Goal: Information Seeking & Learning: Compare options

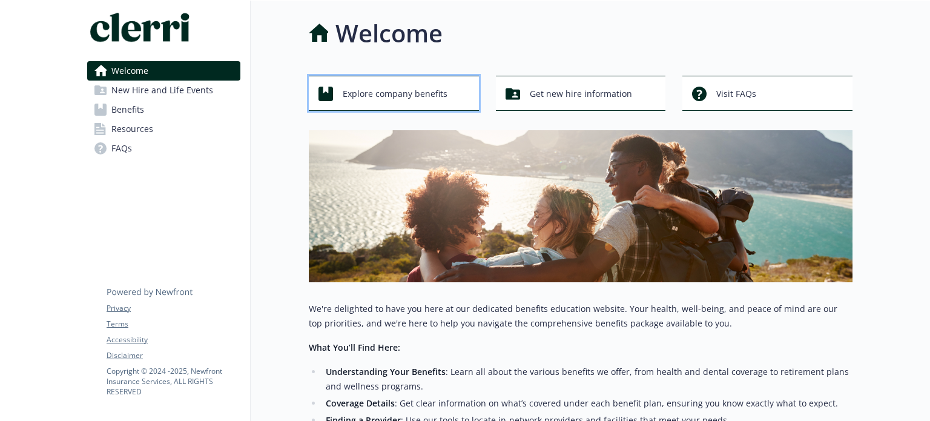
click at [413, 91] on span "Explore company benefits" at bounding box center [395, 93] width 105 height 23
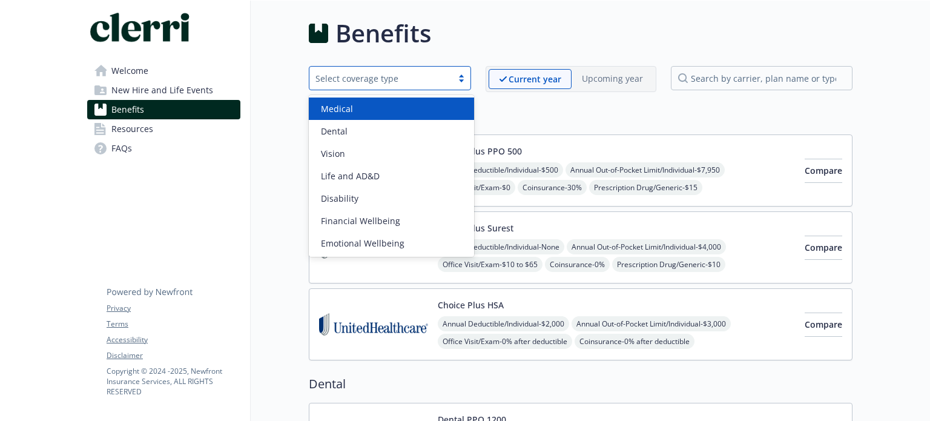
click at [426, 74] on div "Select coverage type" at bounding box center [380, 78] width 131 height 13
click at [581, 128] on div "Medical Choice Plus PPO 500 Annual Deductible/Individual - $500 Annual Out-of-P…" at bounding box center [581, 234] width 544 height 254
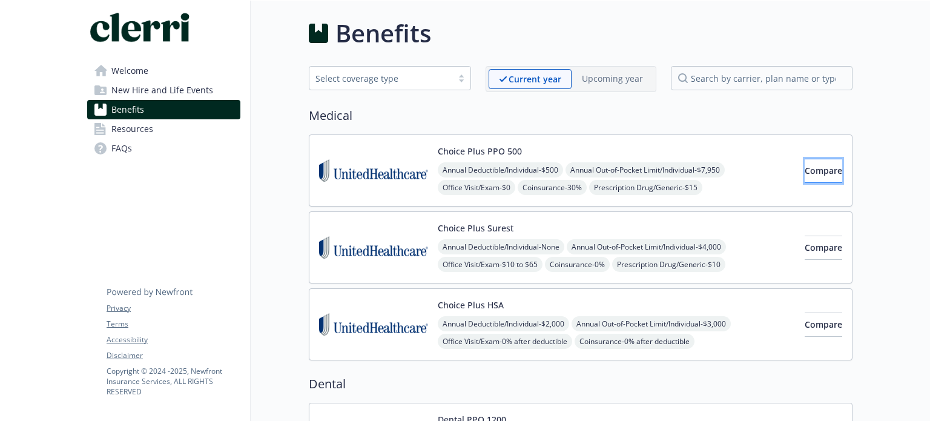
click at [810, 165] on span "Compare" at bounding box center [824, 171] width 38 height 12
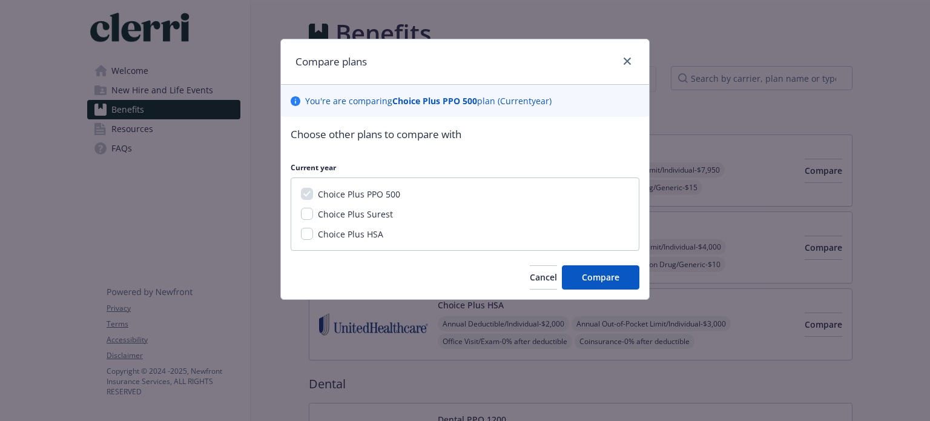
click at [339, 210] on span "Choice Plus Surest" at bounding box center [355, 214] width 75 height 12
click at [313, 210] on input "Choice Plus Surest" at bounding box center [307, 214] width 12 height 12
checkbox input "true"
click at [361, 238] on span "Choice Plus HSA" at bounding box center [350, 234] width 65 height 12
click at [313, 238] on input "Choice Plus HSA" at bounding box center [307, 234] width 12 height 12
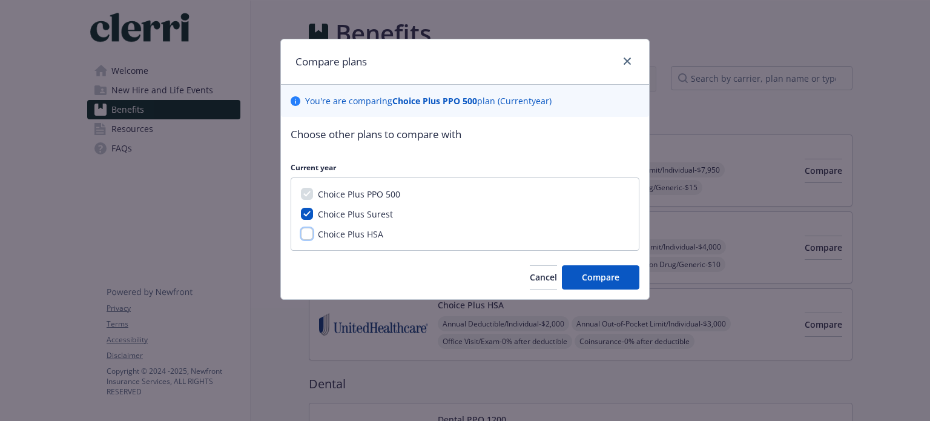
checkbox input "true"
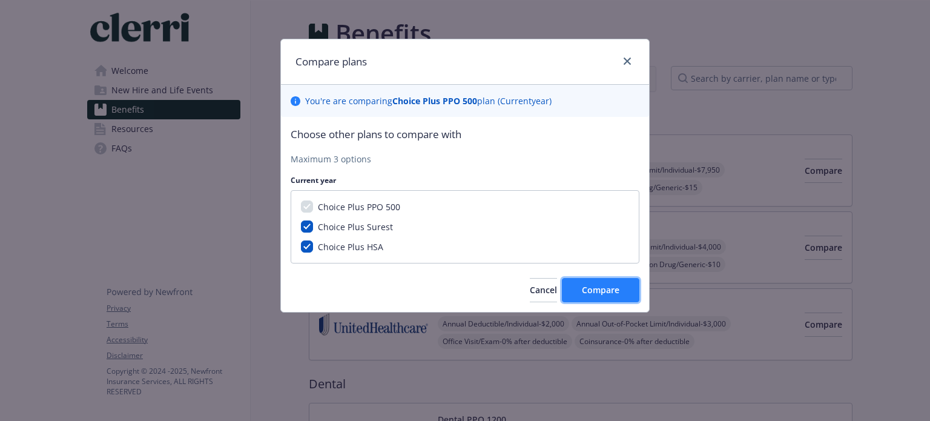
click at [612, 300] on button "Compare" at bounding box center [601, 290] width 78 height 24
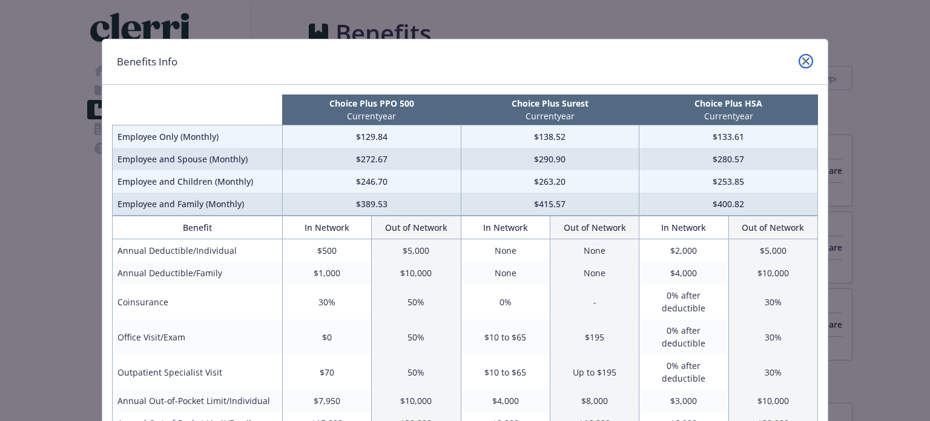
click at [802, 61] on icon "close" at bounding box center [805, 61] width 7 height 7
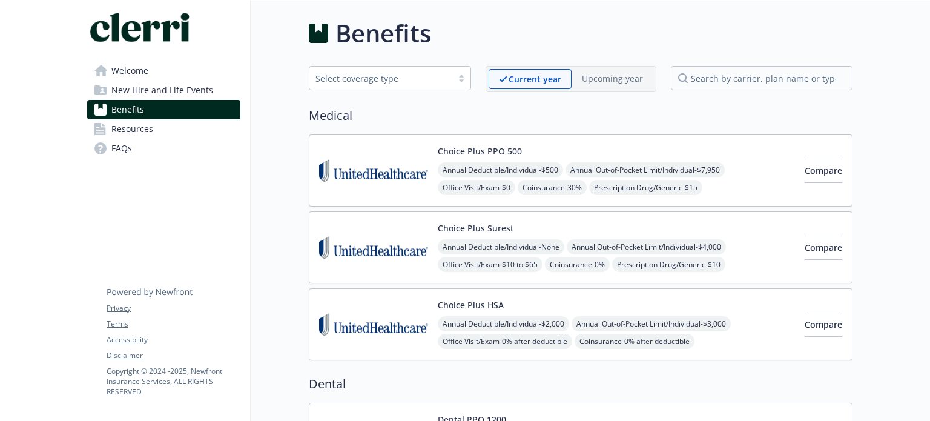
click at [414, 83] on div "Select coverage type" at bounding box center [380, 78] width 131 height 13
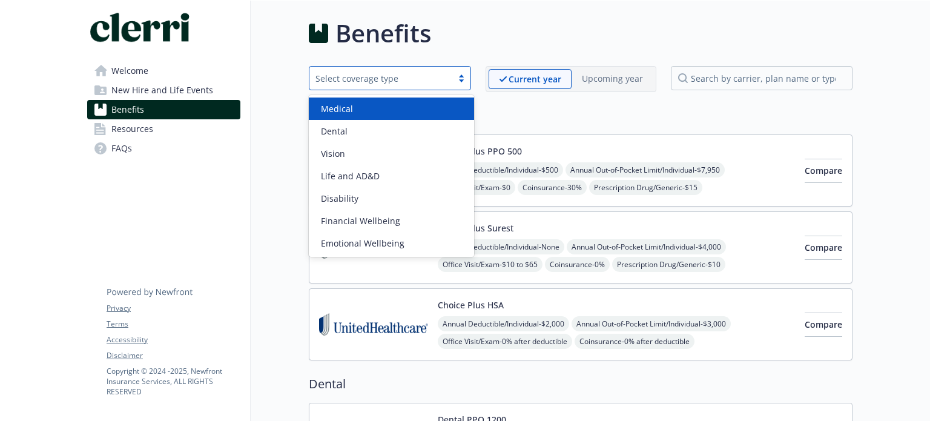
click at [533, 117] on h2 "Medical" at bounding box center [581, 116] width 544 height 18
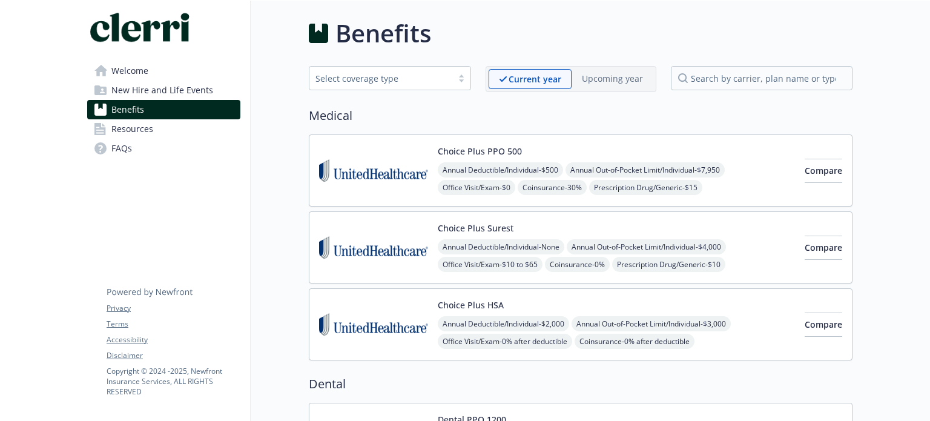
click at [429, 80] on div "Select coverage type" at bounding box center [380, 78] width 131 height 13
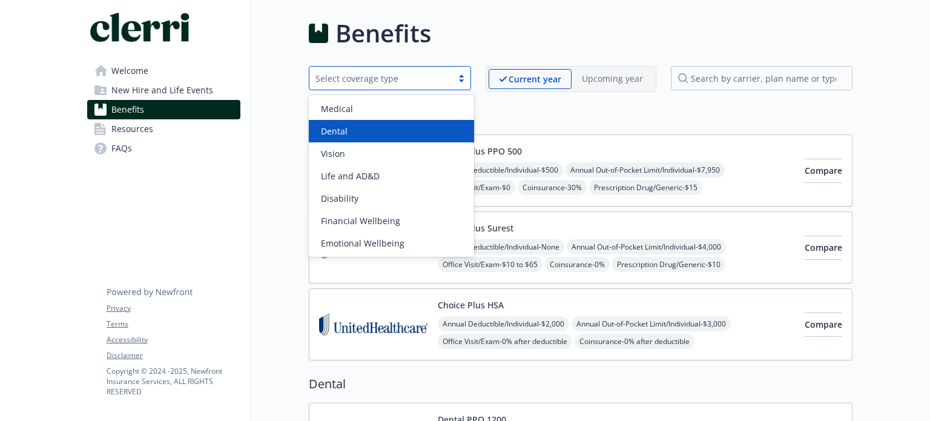
click at [548, 127] on div "Medical Choice Plus PPO 500 Annual Deductible/Individual - $500 Annual Out-of-P…" at bounding box center [581, 234] width 544 height 254
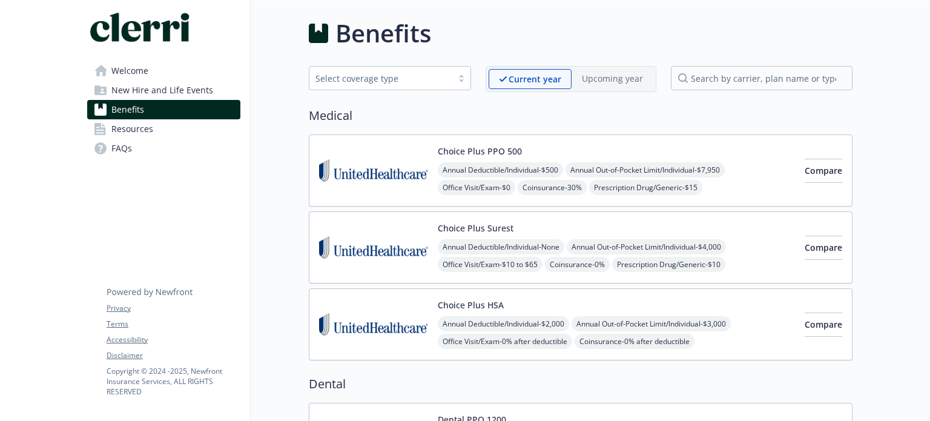
click at [426, 67] on div "Select coverage type" at bounding box center [390, 78] width 162 height 24
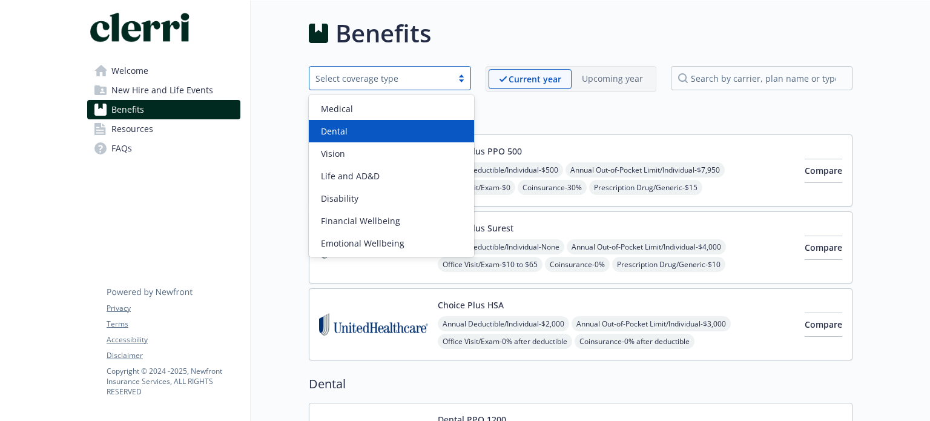
click at [570, 125] on div "Medical Choice Plus PPO 500 Annual Deductible/Individual - $500 Annual Out-of-P…" at bounding box center [581, 234] width 544 height 254
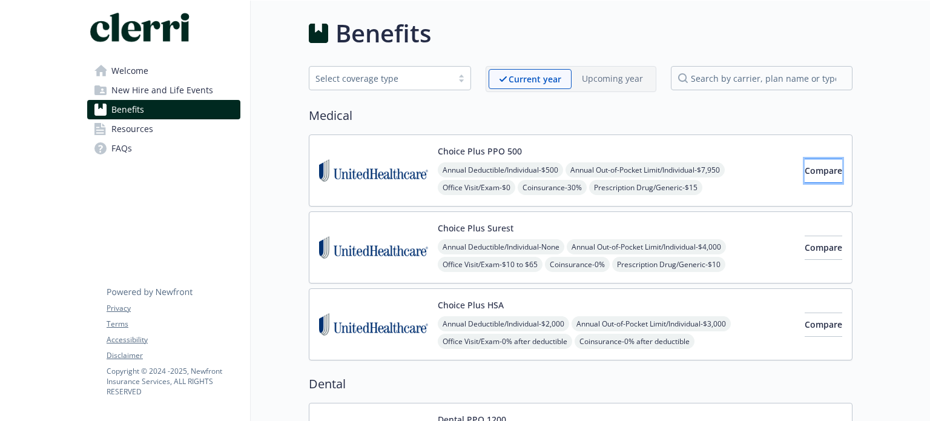
click at [805, 161] on button "Compare" at bounding box center [824, 171] width 38 height 24
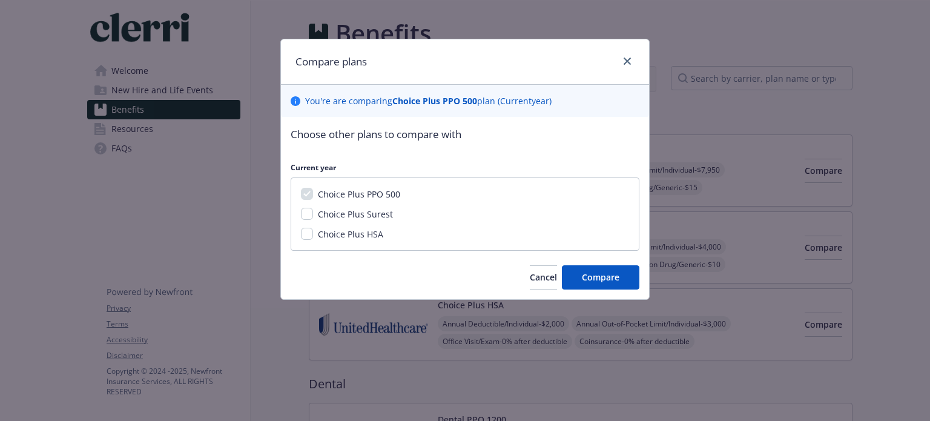
click at [393, 213] on div "Choice Plus Surest" at bounding box center [465, 214] width 328 height 13
click at [368, 236] on span "Choice Plus HSA" at bounding box center [350, 234] width 65 height 12
click at [313, 236] on input "Choice Plus HSA" at bounding box center [307, 234] width 12 height 12
checkbox input "true"
click at [362, 216] on span "Choice Plus Surest" at bounding box center [355, 214] width 75 height 12
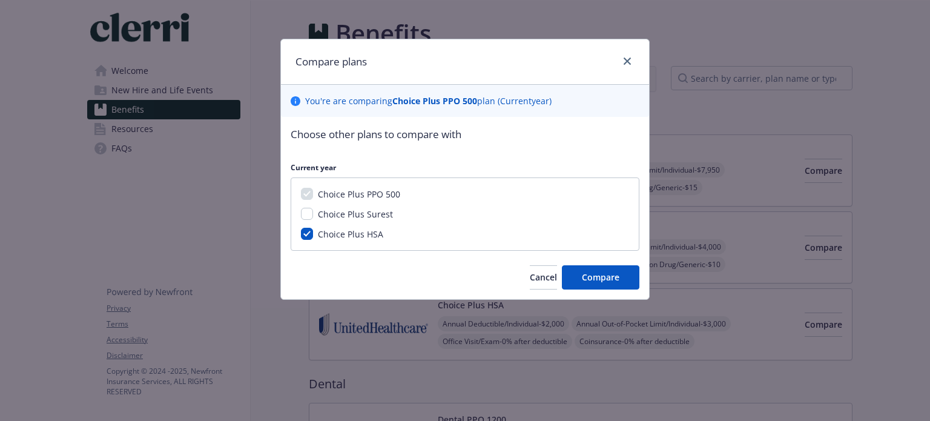
click at [313, 216] on input "Choice Plus Surest" at bounding box center [307, 214] width 12 height 12
checkbox input "true"
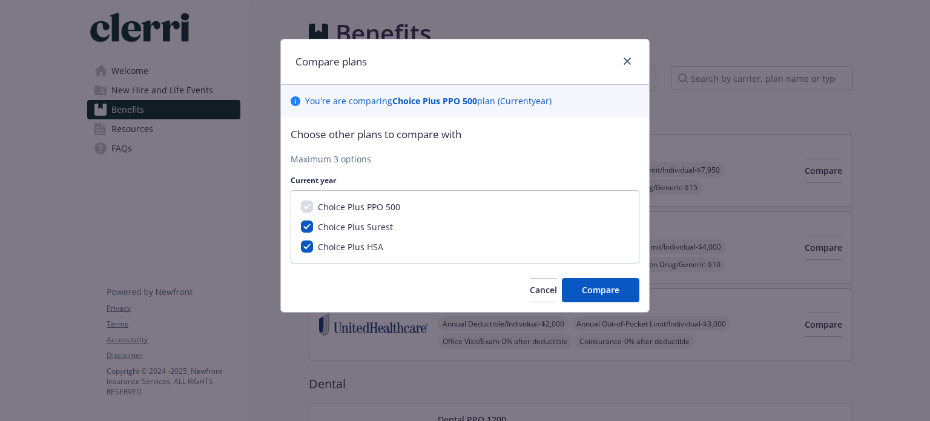
click at [581, 276] on div "Choose other plans to compare with Maximum 3 options Current year Choice Plus P…" at bounding box center [465, 214] width 368 height 195
click at [595, 285] on span "Compare" at bounding box center [601, 290] width 38 height 12
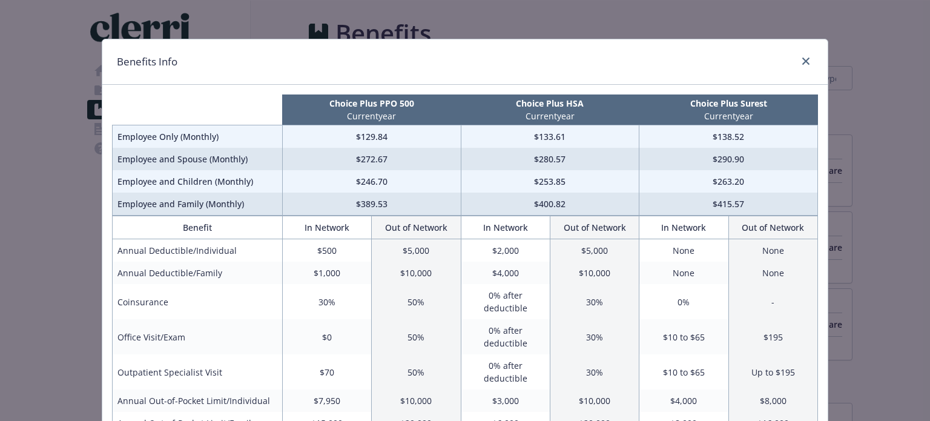
click at [794, 64] on div "compare plan details" at bounding box center [803, 62] width 19 height 16
click at [799, 62] on link "close" at bounding box center [806, 61] width 15 height 15
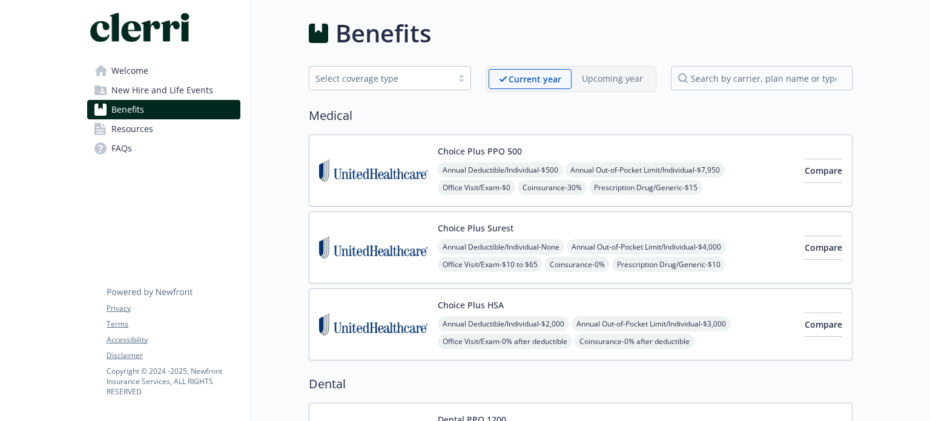
click at [441, 79] on div "Select coverage type" at bounding box center [380, 78] width 131 height 13
click at [819, 171] on span "Compare" at bounding box center [824, 171] width 38 height 12
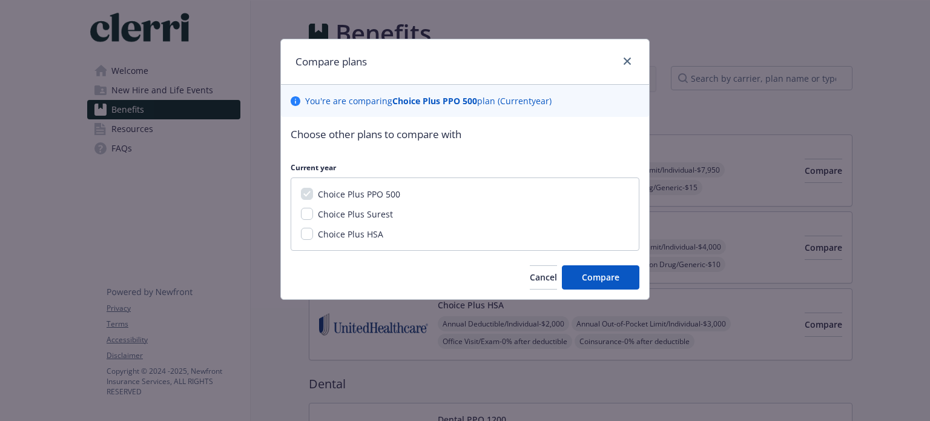
click at [354, 211] on span "Choice Plus Surest" at bounding box center [355, 214] width 75 height 12
click at [313, 211] on input "Choice Plus Surest" at bounding box center [307, 214] width 12 height 12
checkbox input "true"
click at [373, 239] on div "Choice Plus HSA" at bounding box center [349, 234] width 73 height 13
click at [357, 231] on span "Choice Plus HSA" at bounding box center [350, 234] width 65 height 12
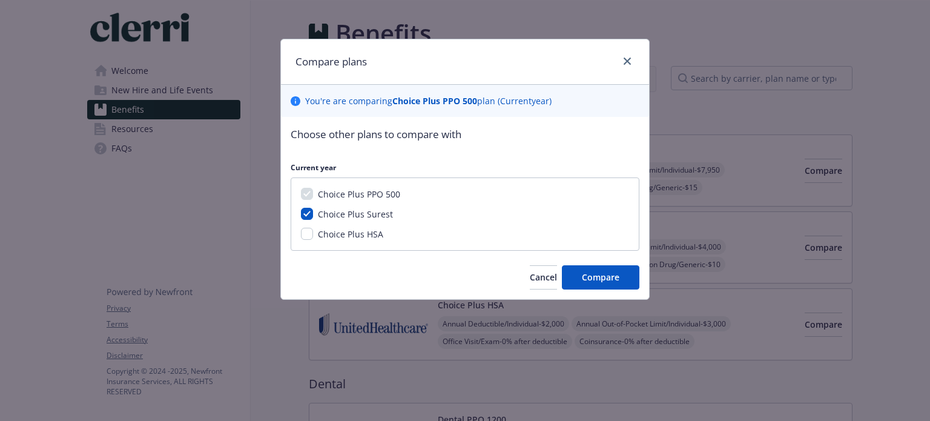
click at [313, 231] on input "Choice Plus HSA" at bounding box center [307, 234] width 12 height 12
checkbox input "true"
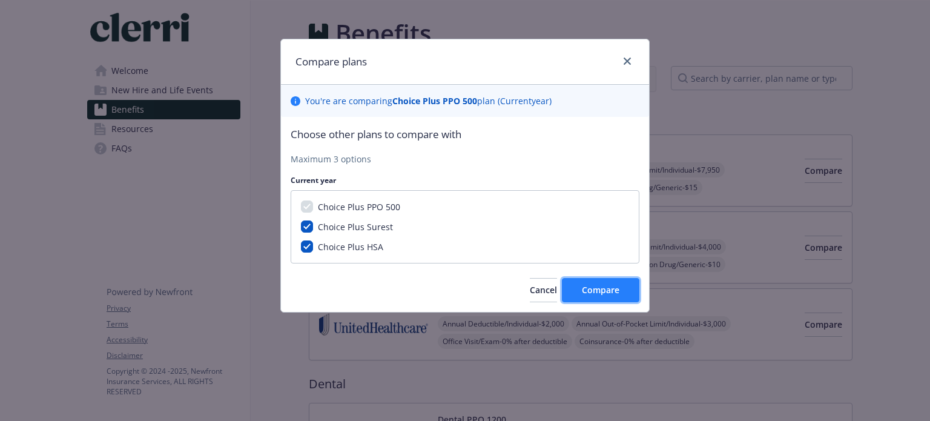
click at [636, 292] on button "Compare" at bounding box center [601, 290] width 78 height 24
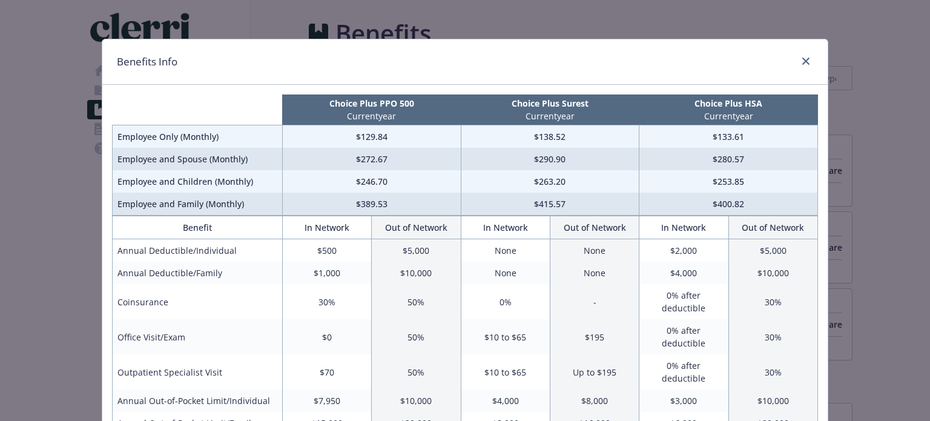
click at [730, 135] on td "$133.61" at bounding box center [728, 136] width 179 height 23
click at [757, 135] on td "$133.61" at bounding box center [728, 136] width 179 height 23
click at [741, 131] on td "$133.61" at bounding box center [728, 136] width 179 height 23
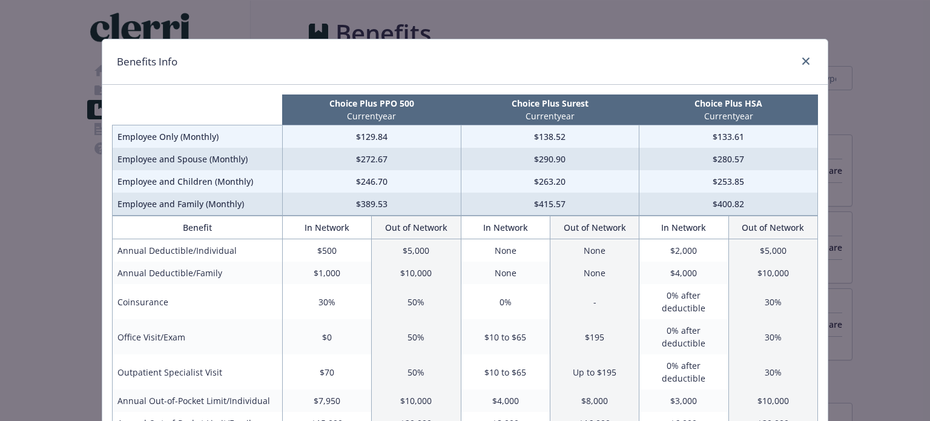
click at [729, 141] on td "$133.61" at bounding box center [728, 136] width 179 height 23
click at [731, 141] on td "$133.61" at bounding box center [728, 136] width 179 height 23
click at [375, 140] on td "$129.84" at bounding box center [371, 136] width 179 height 23
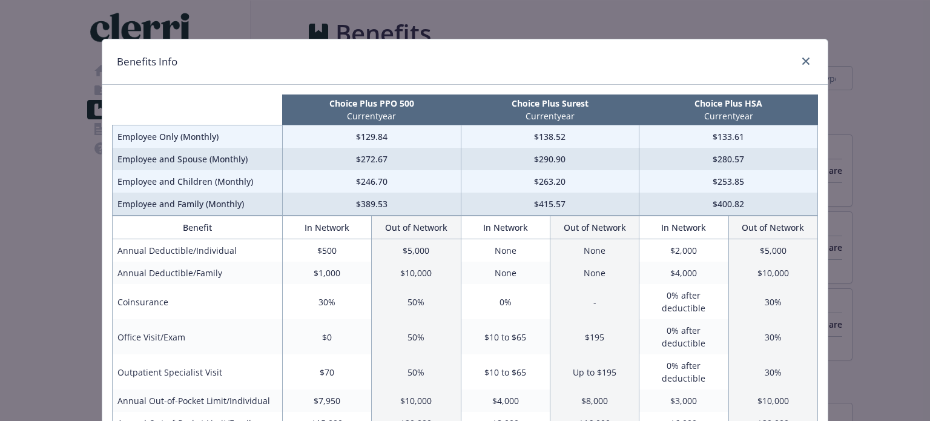
click at [363, 148] on td "$272.67" at bounding box center [371, 159] width 179 height 22
drag, startPoint x: 344, startPoint y: 136, endPoint x: 750, endPoint y: 135, distance: 405.7
click at [750, 135] on tr "Employee Only (Monthly) $129.84 $138.52 $133.61" at bounding box center [465, 136] width 705 height 23
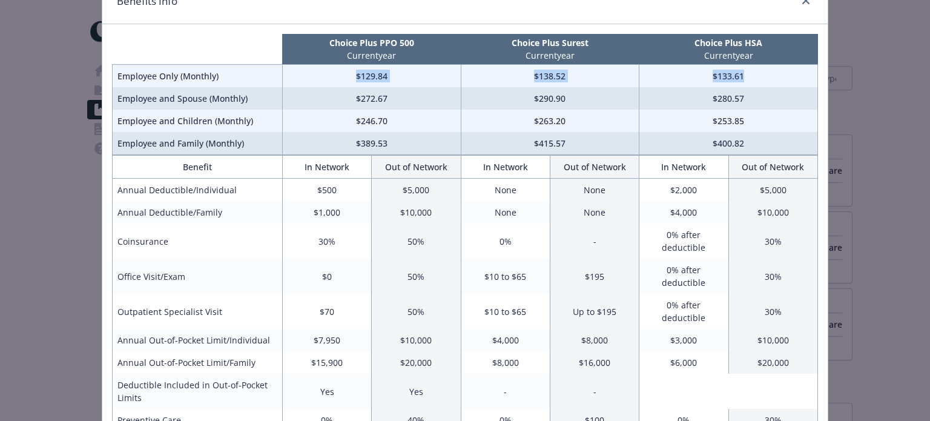
click at [741, 76] on td "$133.61" at bounding box center [728, 76] width 179 height 23
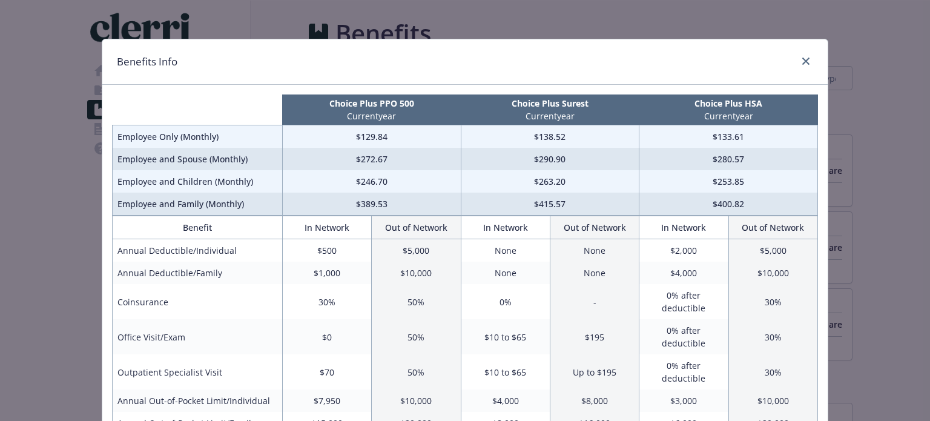
click at [231, 30] on div "Benefits Info Choice Plus PPO 500 Current year Choice Plus Surest Current year …" at bounding box center [465, 210] width 930 height 421
click at [799, 61] on link "close" at bounding box center [806, 61] width 15 height 15
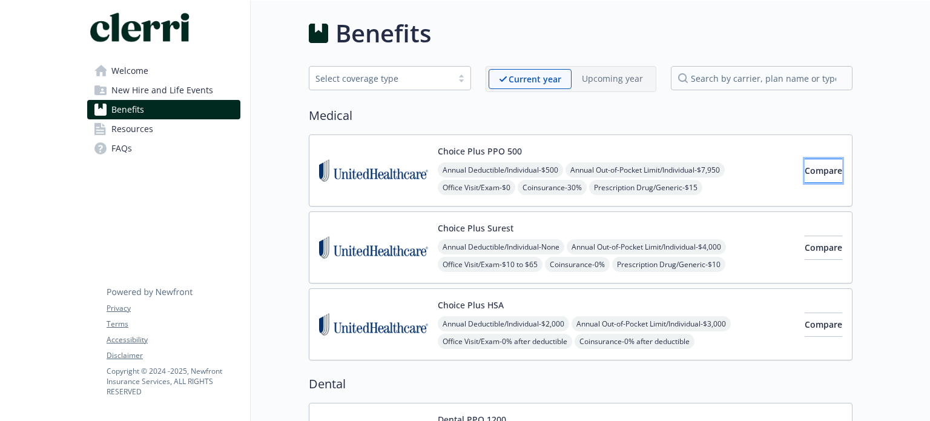
click at [825, 174] on button "Compare" at bounding box center [824, 171] width 38 height 24
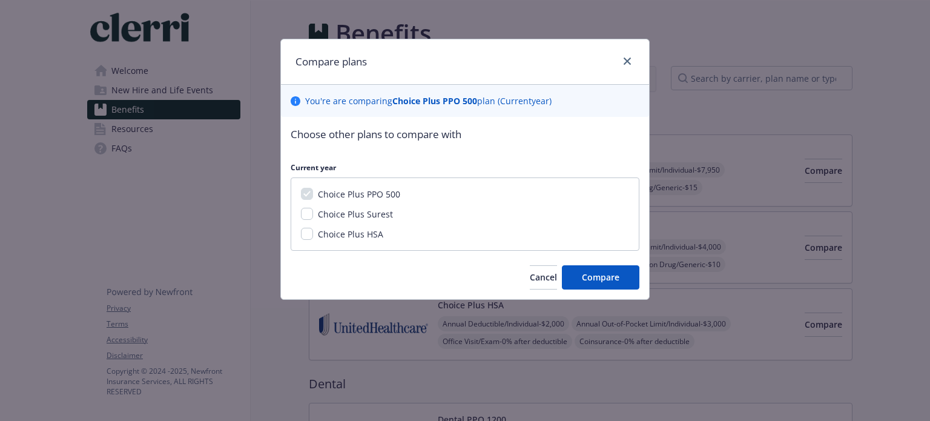
click at [377, 208] on span "Choice Plus Surest" at bounding box center [355, 214] width 75 height 12
click at [313, 208] on input "Choice Plus Surest" at bounding box center [307, 214] width 12 height 12
checkbox input "true"
click at [368, 232] on span "Choice Plus HSA" at bounding box center [350, 234] width 65 height 12
click at [313, 232] on input "Choice Plus HSA" at bounding box center [307, 234] width 12 height 12
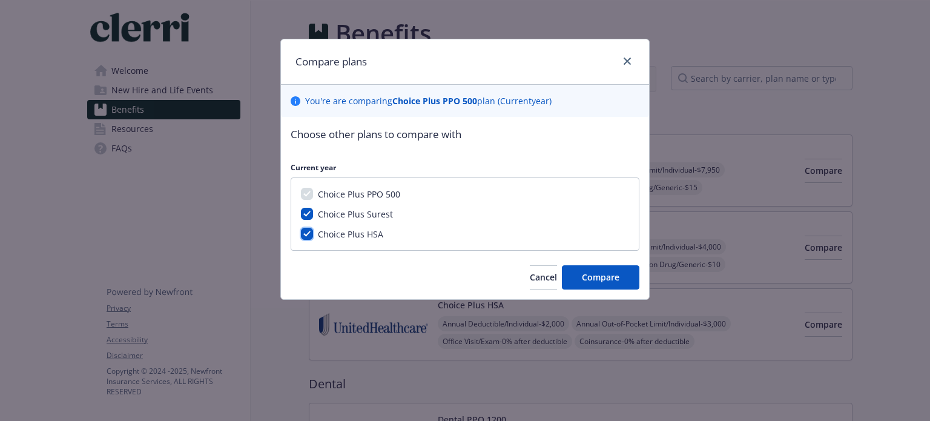
checkbox input "true"
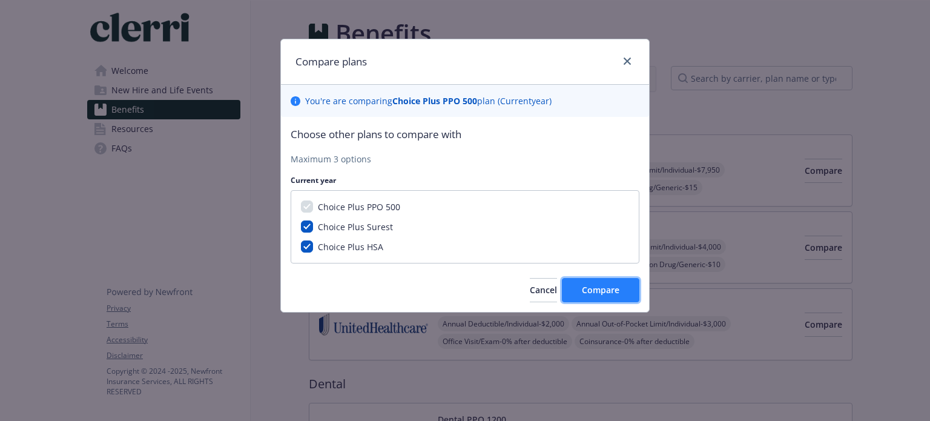
click at [604, 298] on button "Compare" at bounding box center [601, 290] width 78 height 24
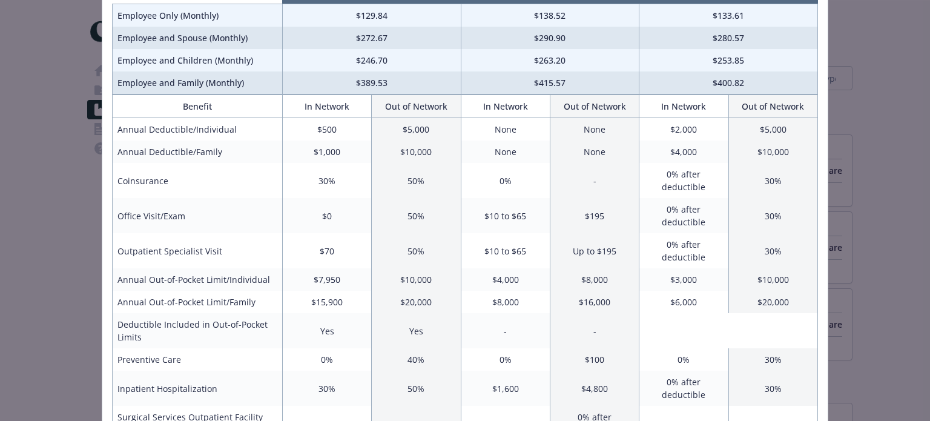
scroll to position [61, 0]
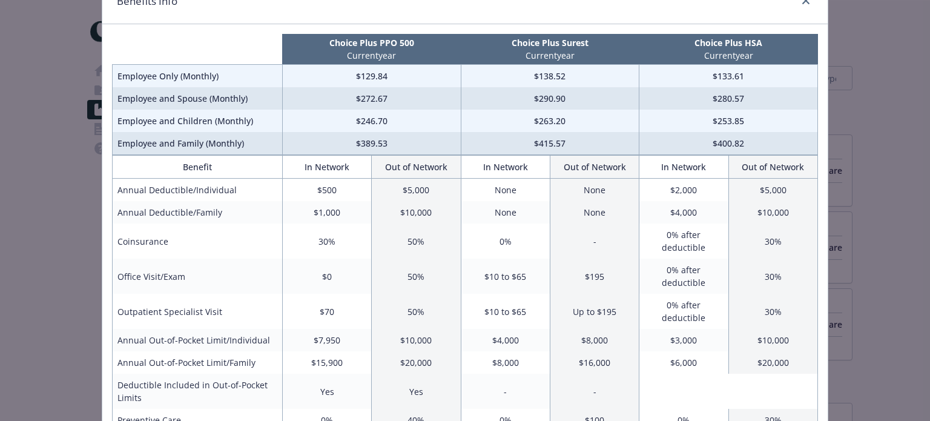
click at [150, 235] on td "Coinsurance" at bounding box center [198, 240] width 170 height 35
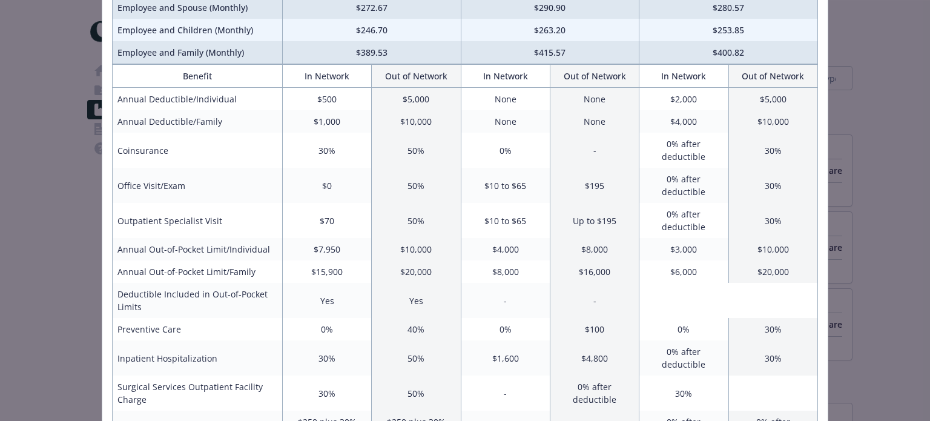
scroll to position [145, 0]
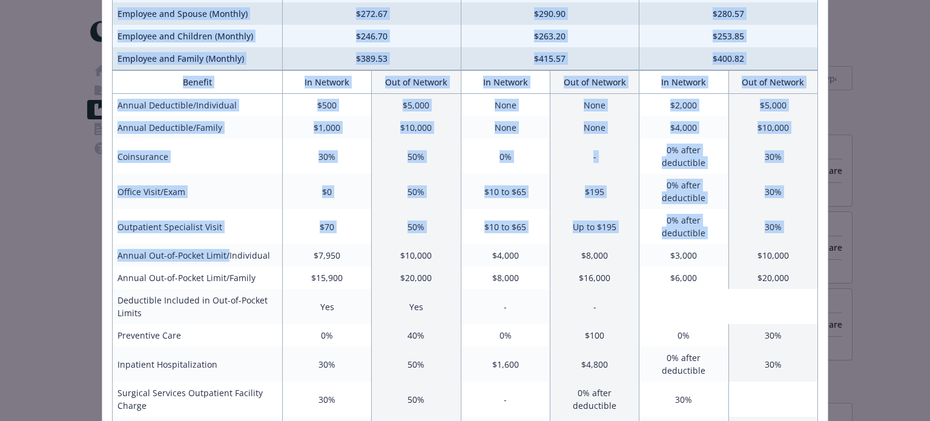
drag, startPoint x: 96, startPoint y: 207, endPoint x: 222, endPoint y: 210, distance: 125.4
click at [222, 210] on div "Benefits Info Choice Plus PPO 500 Current year Choice Plus Surest Current year …" at bounding box center [465, 210] width 930 height 421
click at [222, 244] on td "Annual Out-of-Pocket Limit/Individual" at bounding box center [198, 255] width 170 height 22
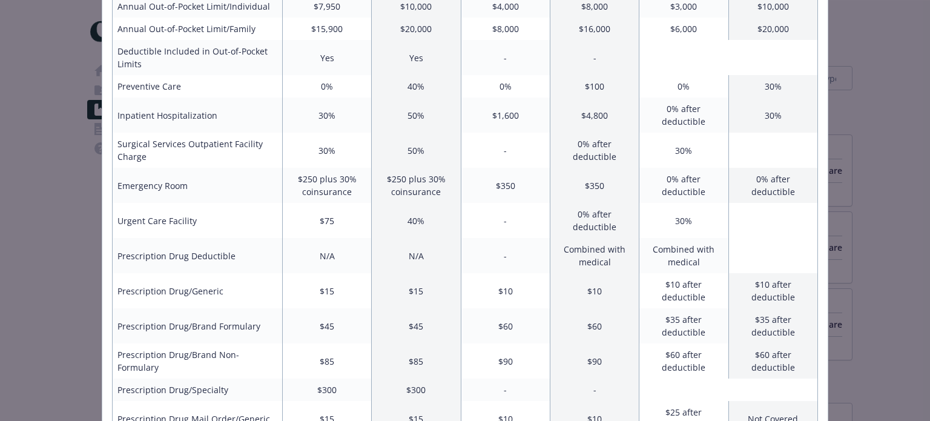
scroll to position [465, 0]
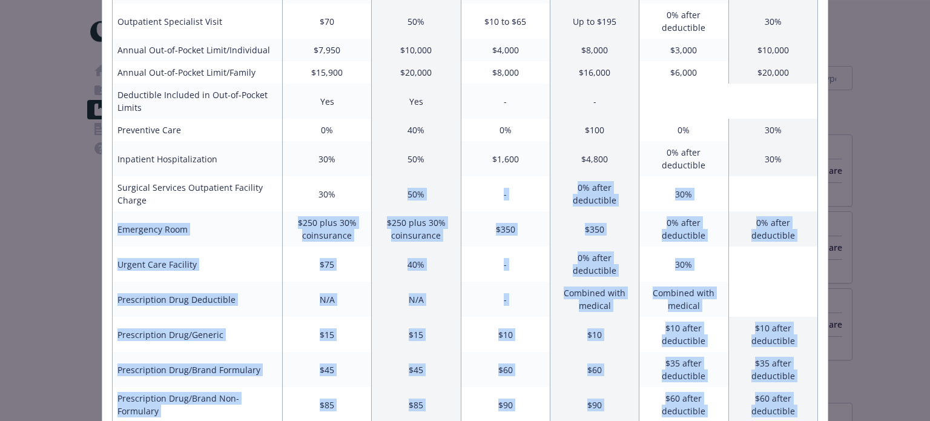
drag, startPoint x: 801, startPoint y: 355, endPoint x: 354, endPoint y: 135, distance: 498.6
click at [354, 135] on tbody "Annual Deductible/Individual $500 $5,000 None None $2,000 $5,000 Annual Deducti…" at bounding box center [465, 220] width 705 height 662
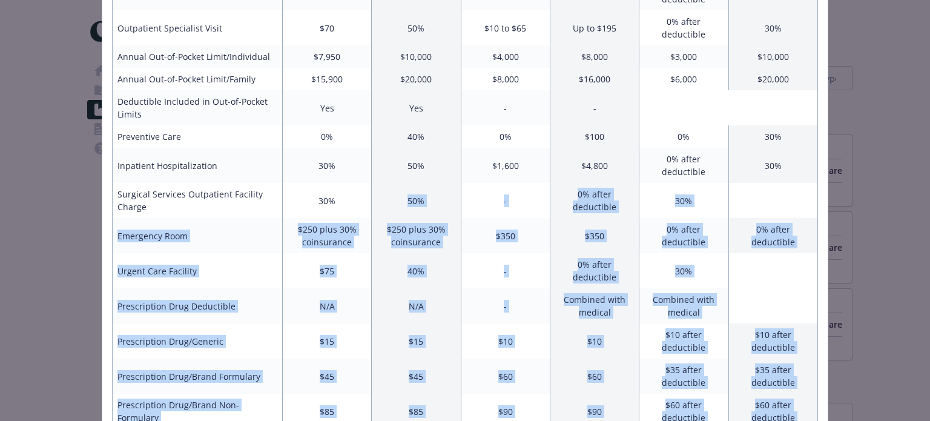
click at [345, 253] on td "$75" at bounding box center [326, 270] width 89 height 35
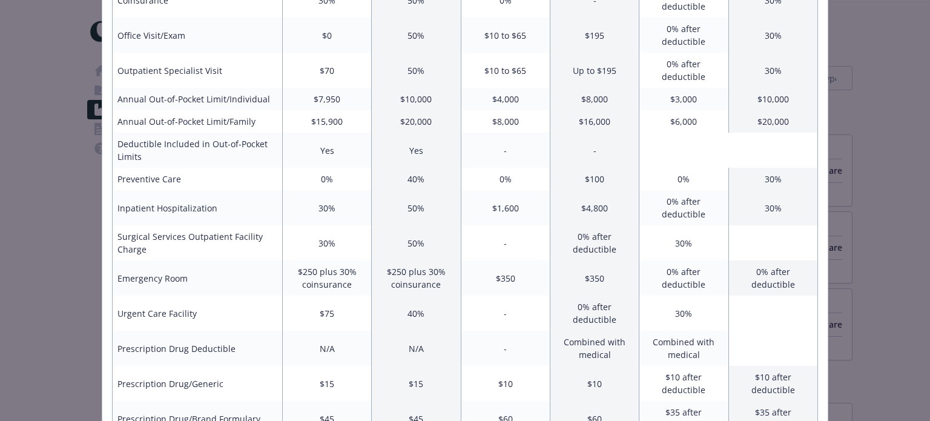
scroll to position [283, 0]
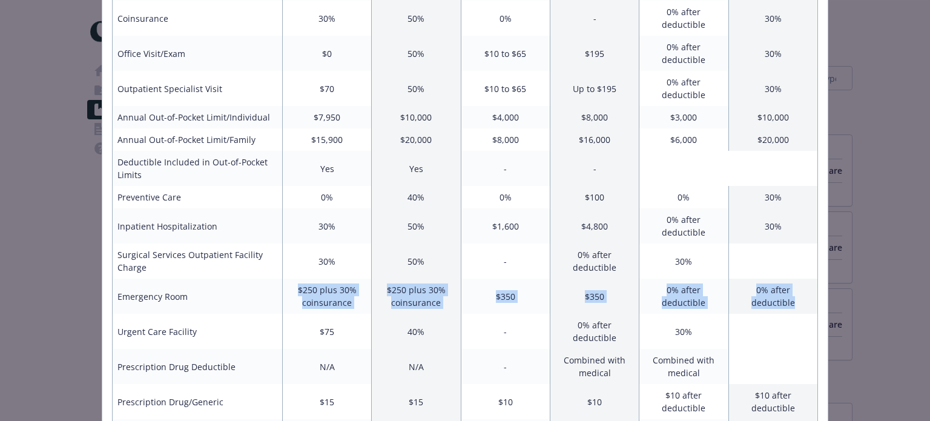
drag, startPoint x: 295, startPoint y: 239, endPoint x: 807, endPoint y: 237, distance: 511.7
click at [807, 279] on tr "Emergency Room $250 plus 30% coinsurance $250 plus 30% coinsurance $350 $350 0%…" at bounding box center [465, 296] width 705 height 35
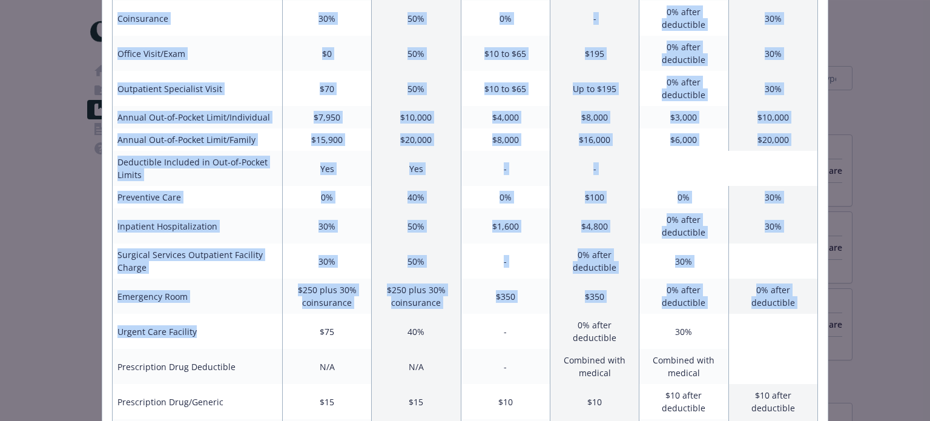
drag, startPoint x: 272, startPoint y: 273, endPoint x: 837, endPoint y: 258, distance: 565.2
click at [837, 258] on div "Benefits Info Choice Plus PPO 500 Current year Choice Plus Surest Current year …" at bounding box center [465, 210] width 930 height 421
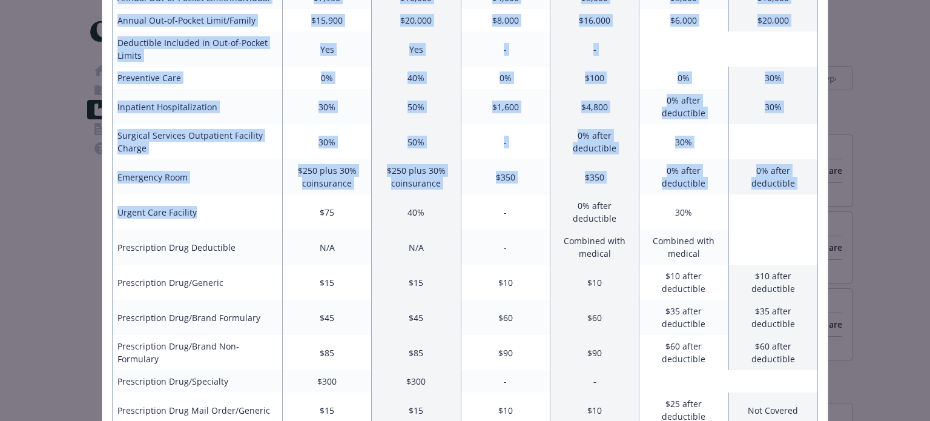
scroll to position [404, 0]
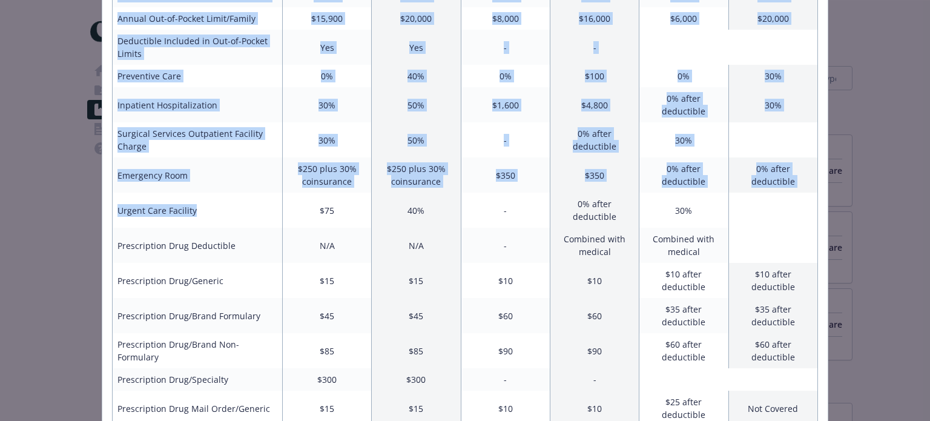
click at [639, 298] on td "$35 after deductible" at bounding box center [683, 315] width 89 height 35
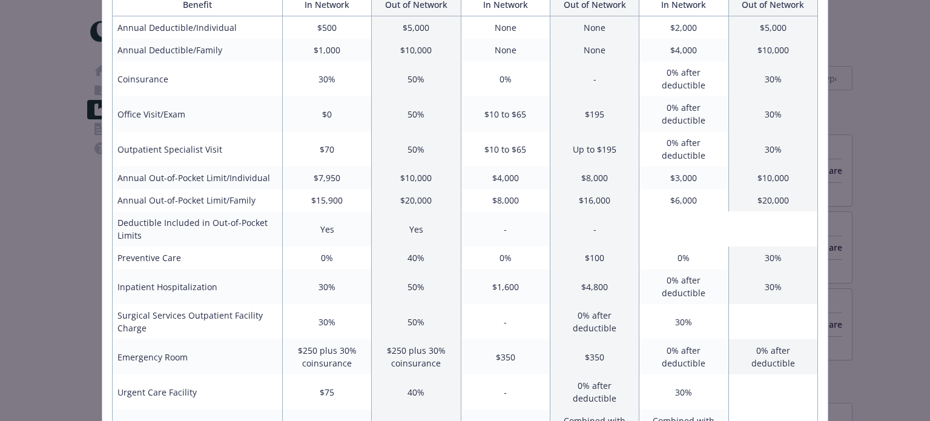
scroll to position [162, 0]
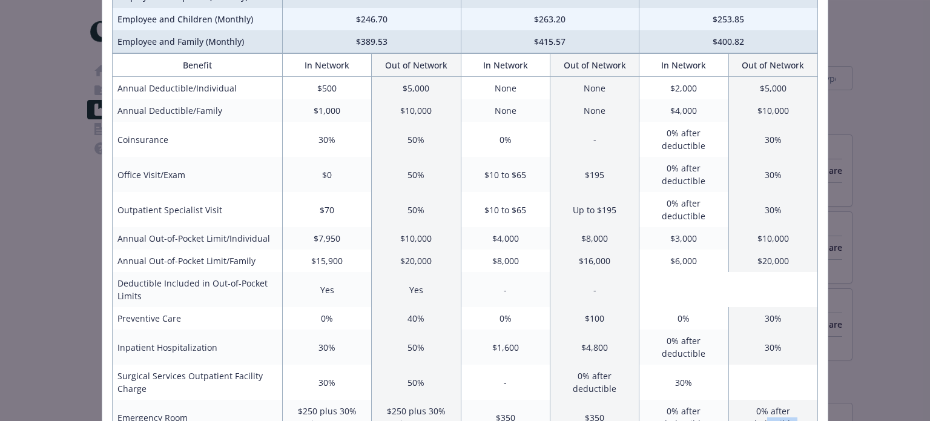
drag, startPoint x: 326, startPoint y: 397, endPoint x: 782, endPoint y: 383, distance: 456.2
click at [782, 383] on tbody "Annual Deductible/Individual $500 $5,000 None None $2,000 $5,000 Annual Deducti…" at bounding box center [465, 408] width 705 height 662
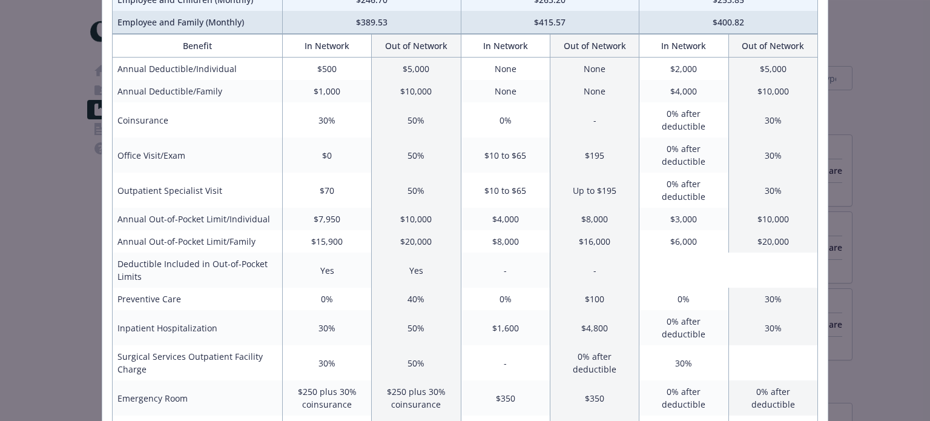
scroll to position [242, 0]
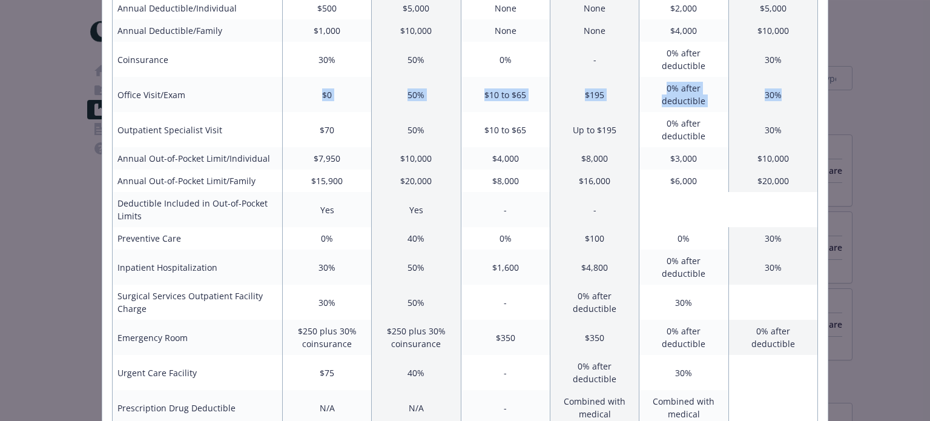
drag, startPoint x: 306, startPoint y: 73, endPoint x: 792, endPoint y: 70, distance: 486.2
click at [792, 77] on tr "Office Visit/Exam $0 50% $10 to $65 $195 0% after deductible 30%" at bounding box center [465, 94] width 705 height 35
click at [441, 227] on td "40%" at bounding box center [416, 238] width 89 height 22
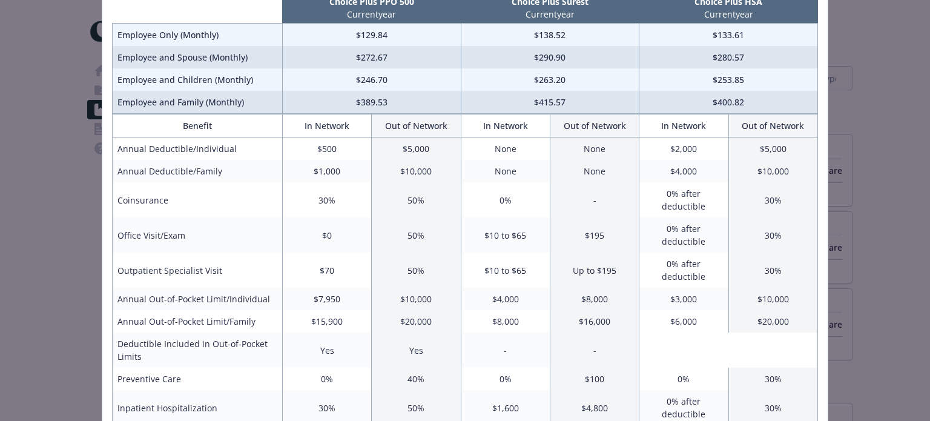
scroll to position [0, 0]
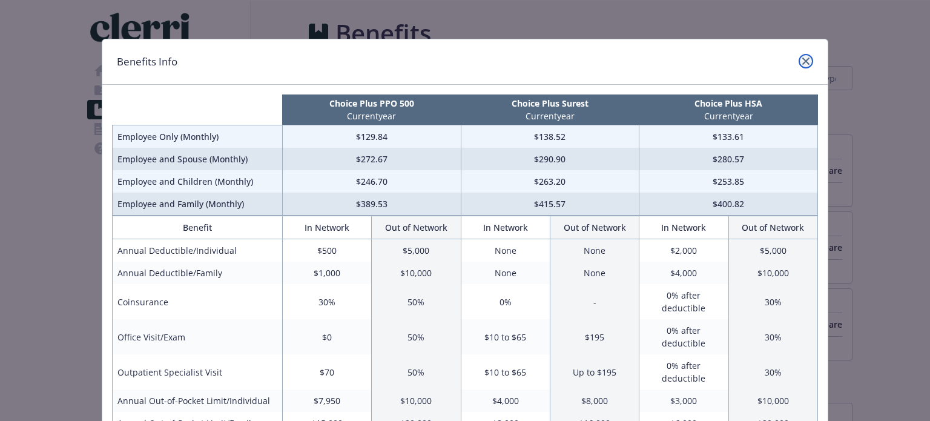
click at [804, 61] on icon "close" at bounding box center [805, 61] width 7 height 7
